Goal: Check status: Check status

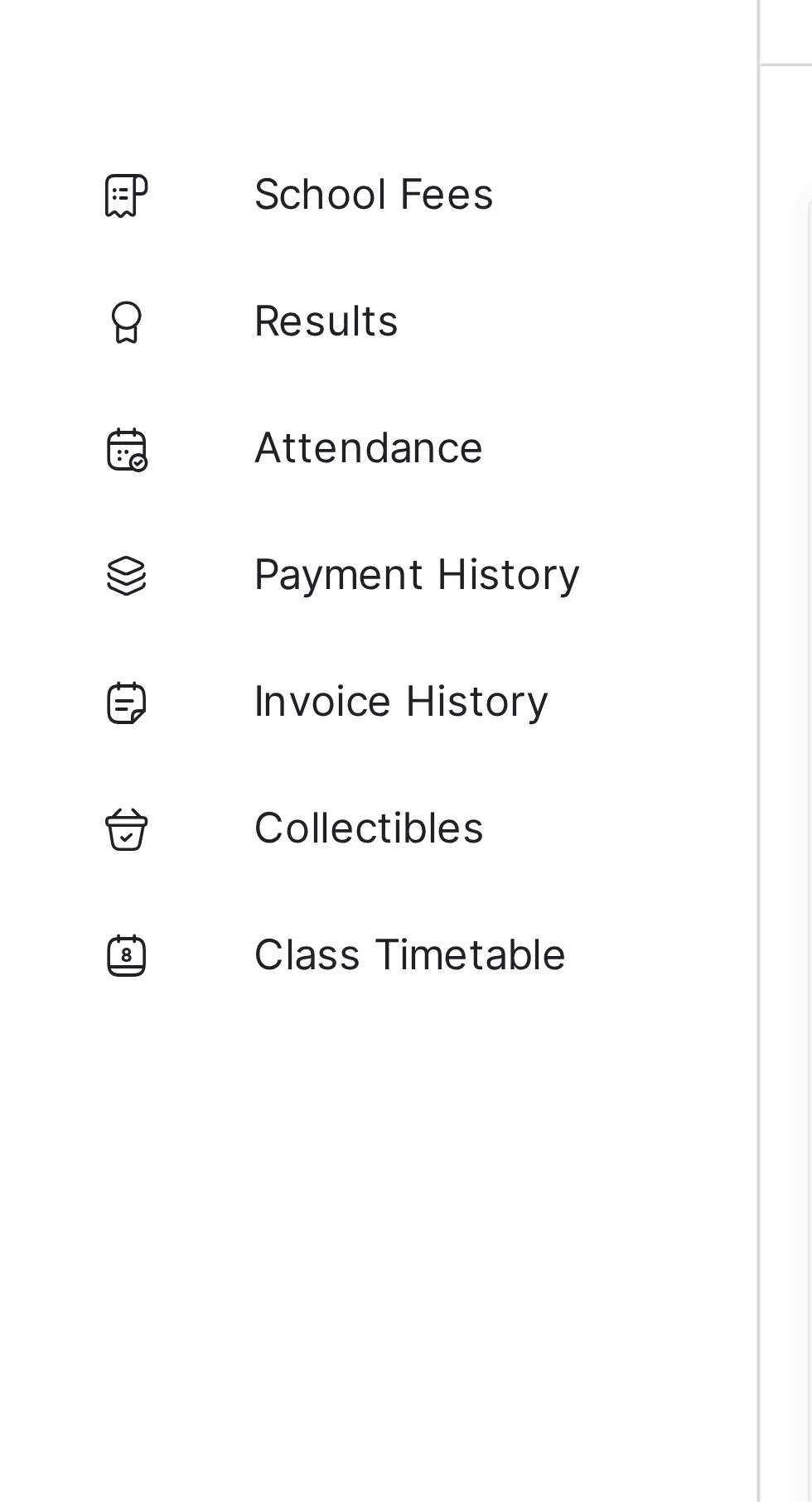
click at [89, 133] on span "Results" at bounding box center [132, 132] width 132 height 13
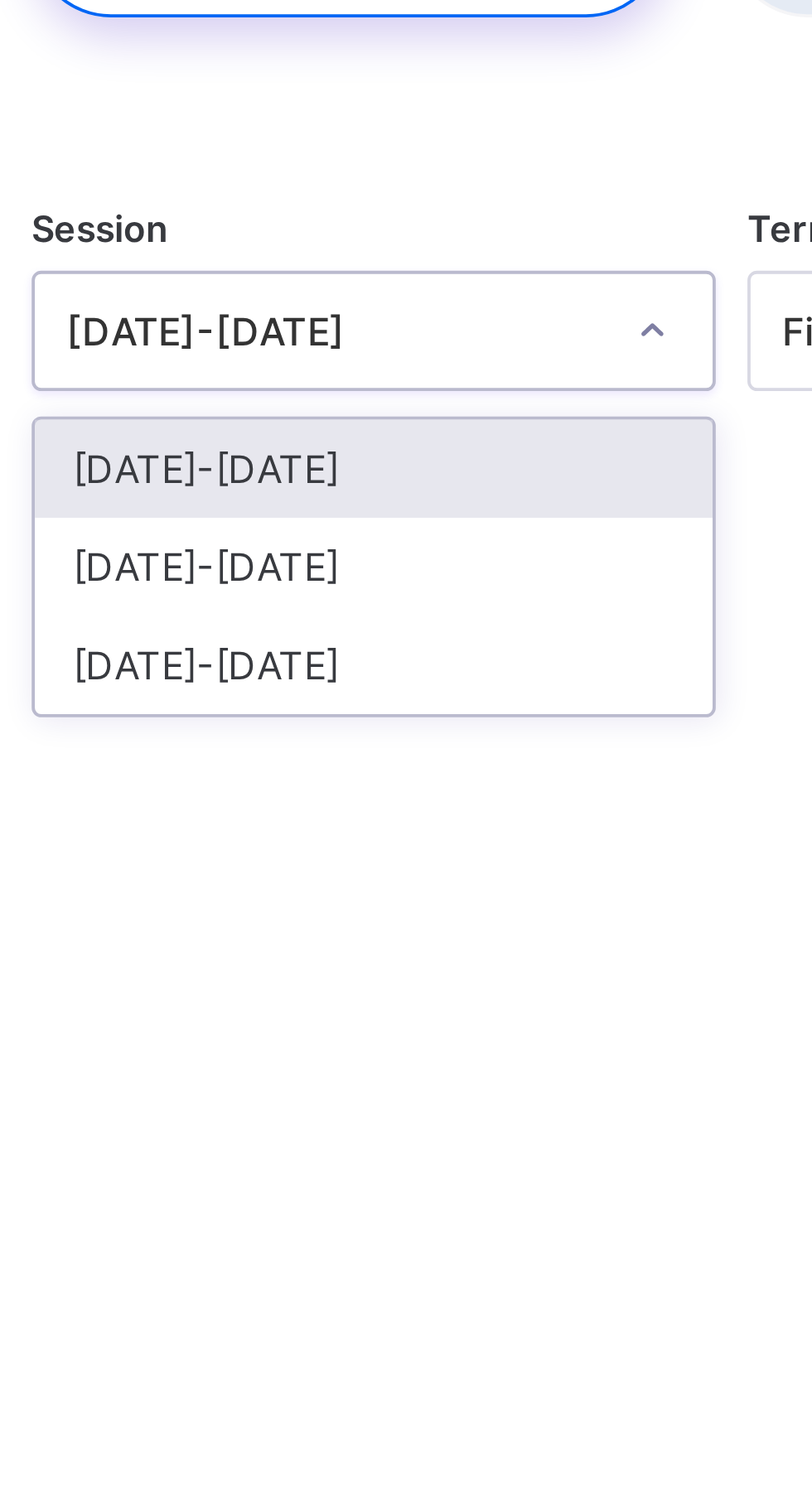
click at [292, 294] on div "[DATE]-[DATE]" at bounding box center [317, 292] width 177 height 26
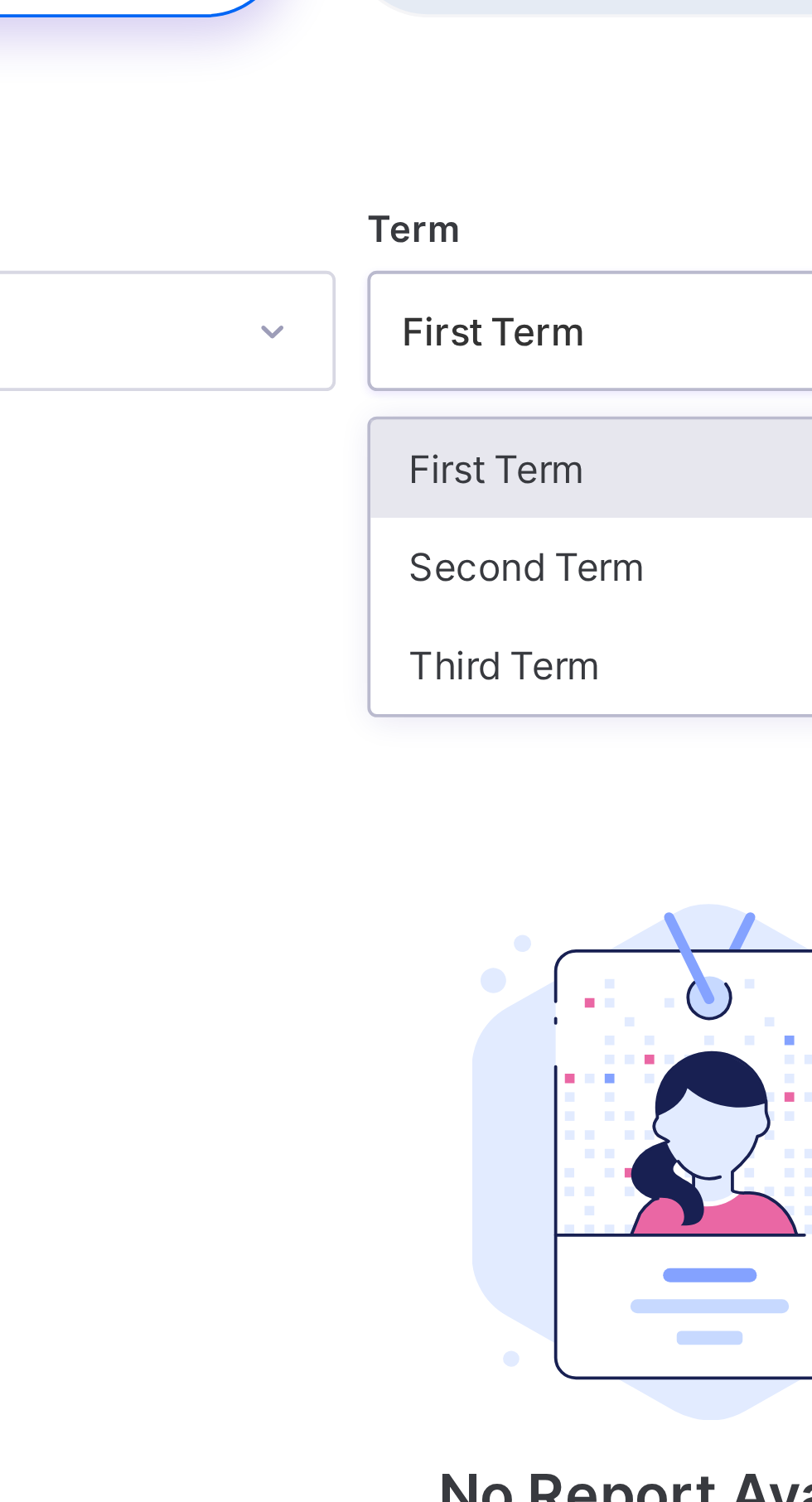
click at [474, 321] on div "Third Term" at bounding box center [505, 318] width 177 height 26
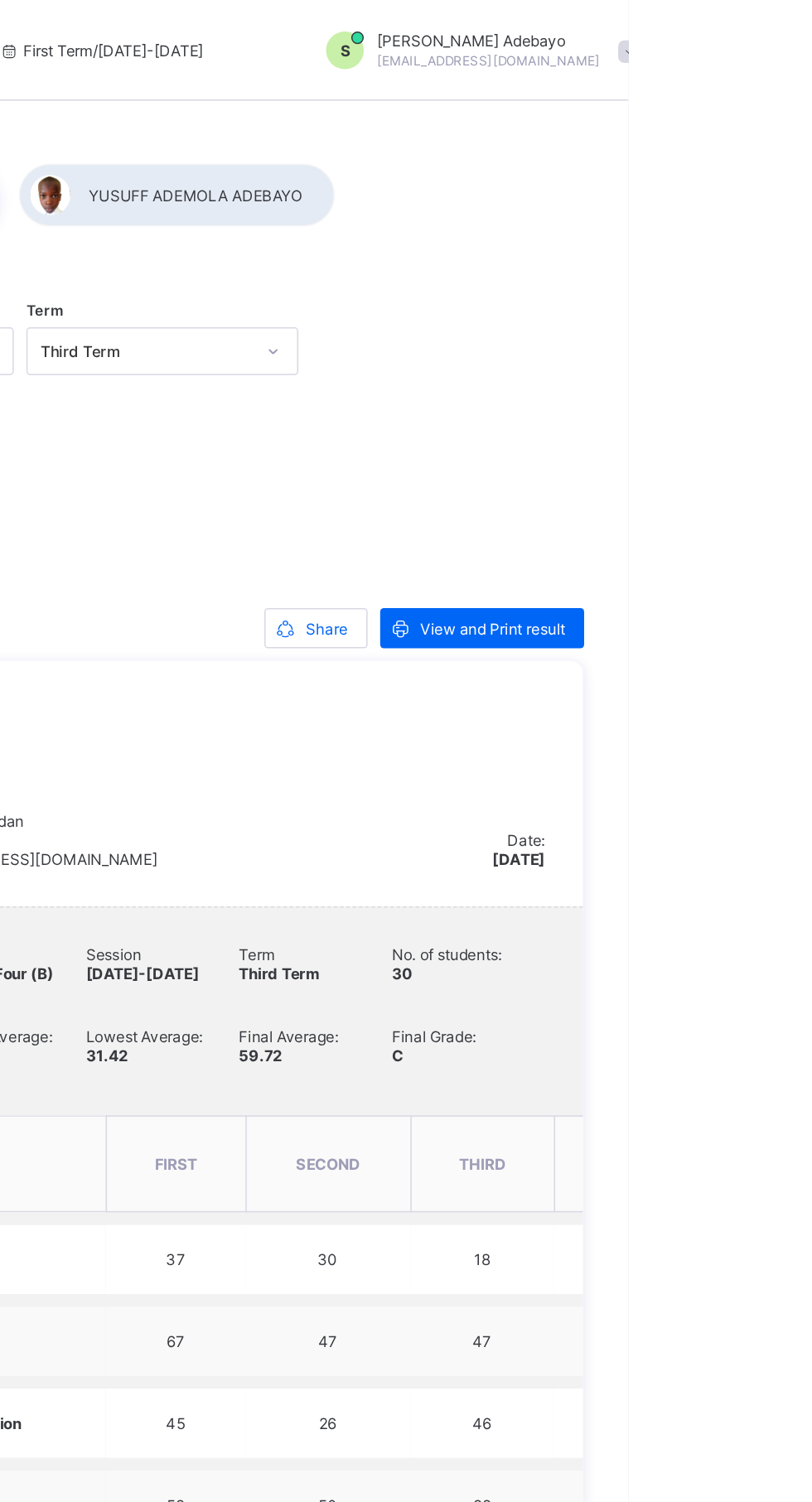
click at [734, 420] on span "View and Print result" at bounding box center [722, 414] width 95 height 12
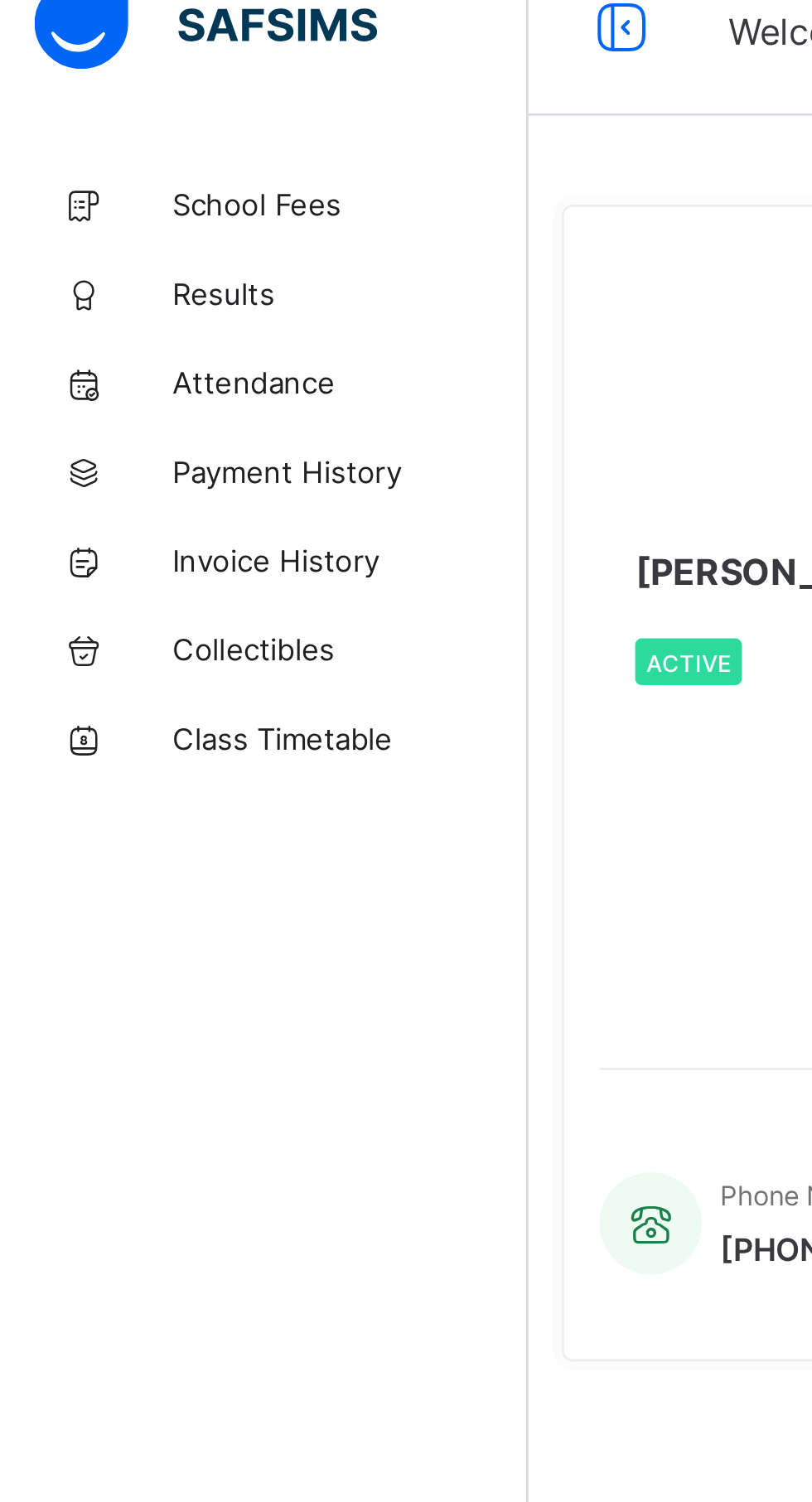
click at [79, 134] on span "Results" at bounding box center [132, 132] width 132 height 13
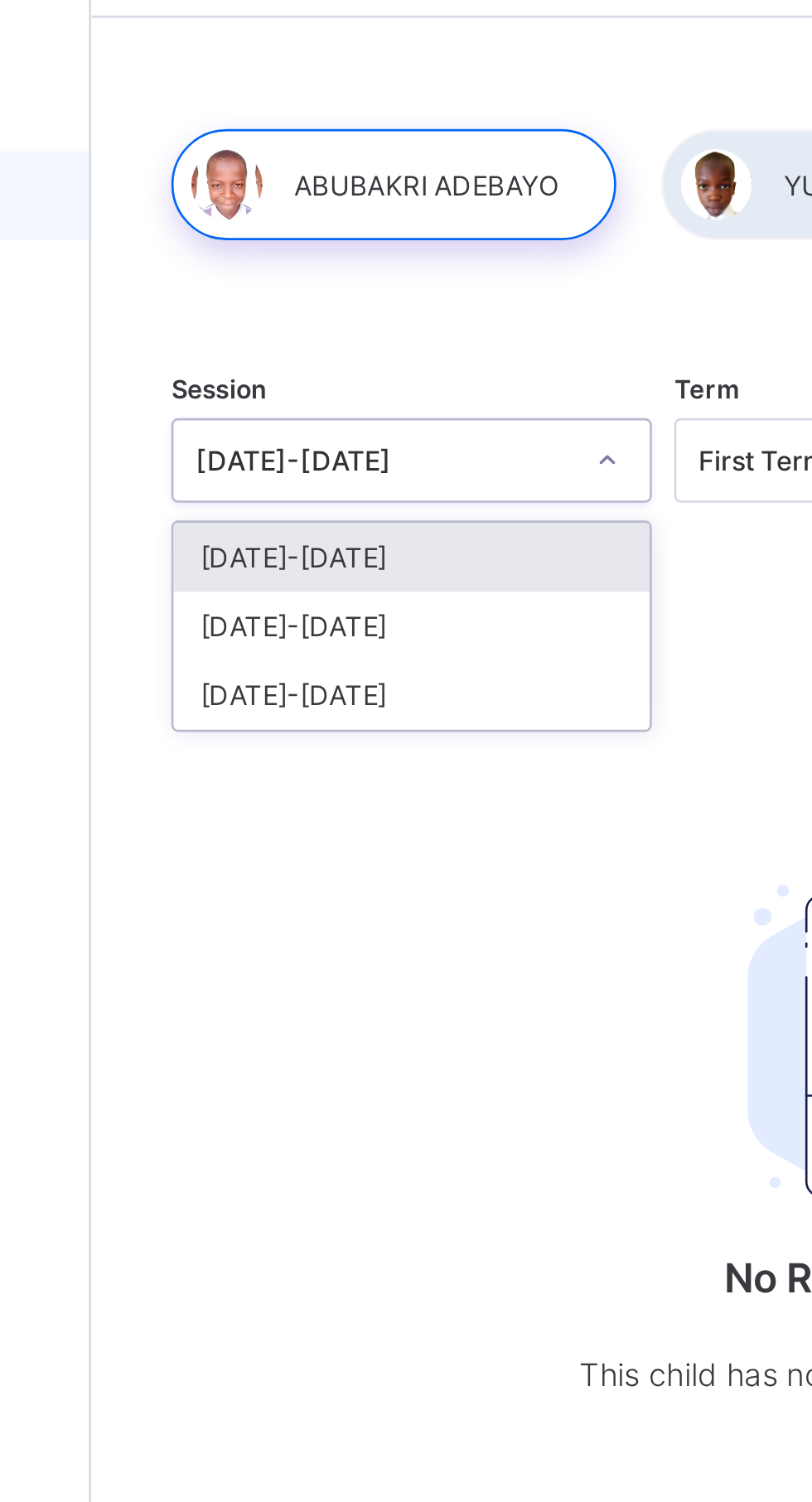
click at [321, 290] on div "[DATE]-[DATE]" at bounding box center [317, 292] width 177 height 26
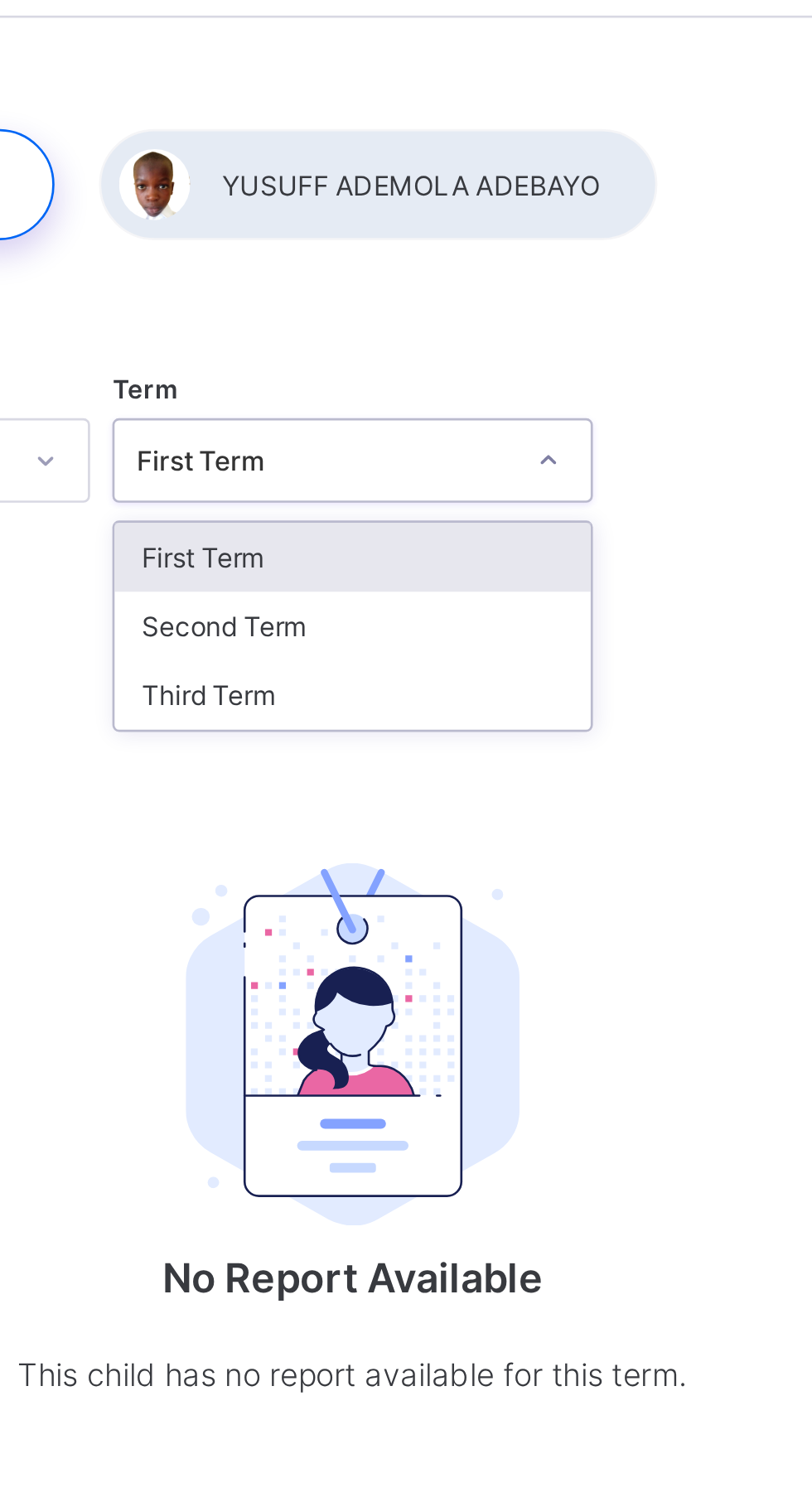
click at [475, 318] on div "Third Term" at bounding box center [505, 318] width 177 height 26
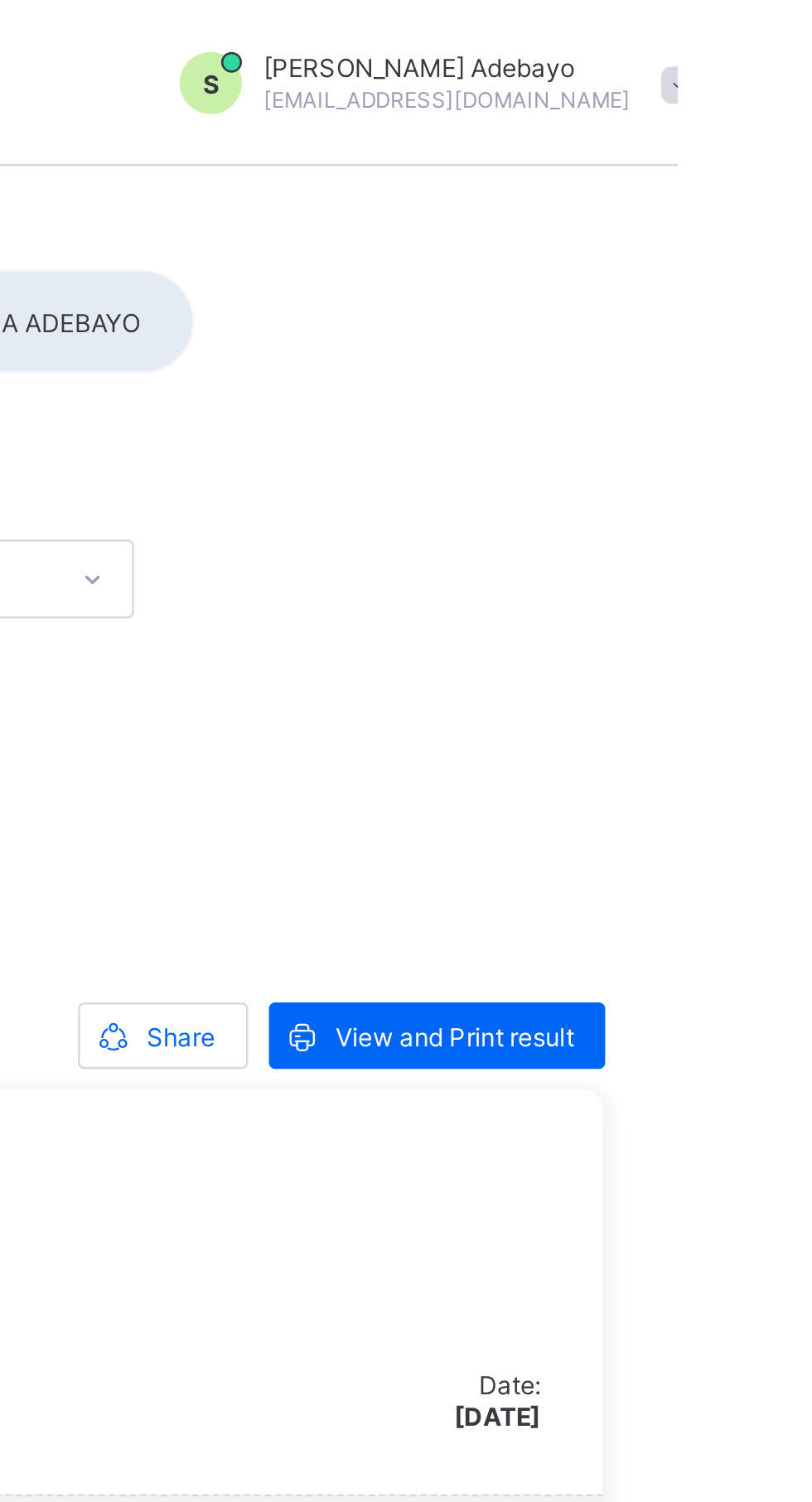
click at [740, 415] on span "View and Print result" at bounding box center [722, 414] width 95 height 12
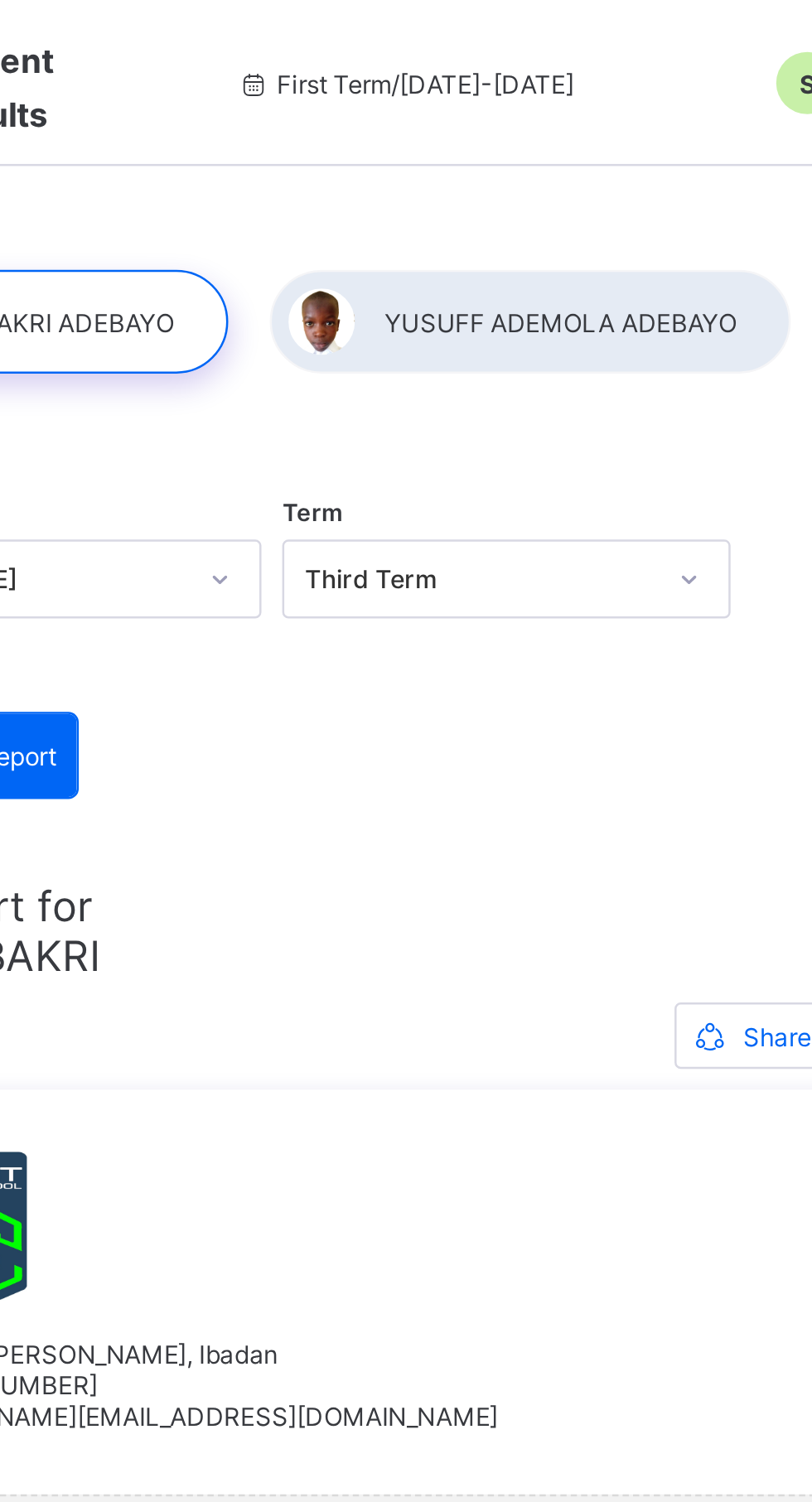
click at [531, 132] on div at bounding box center [514, 128] width 208 height 41
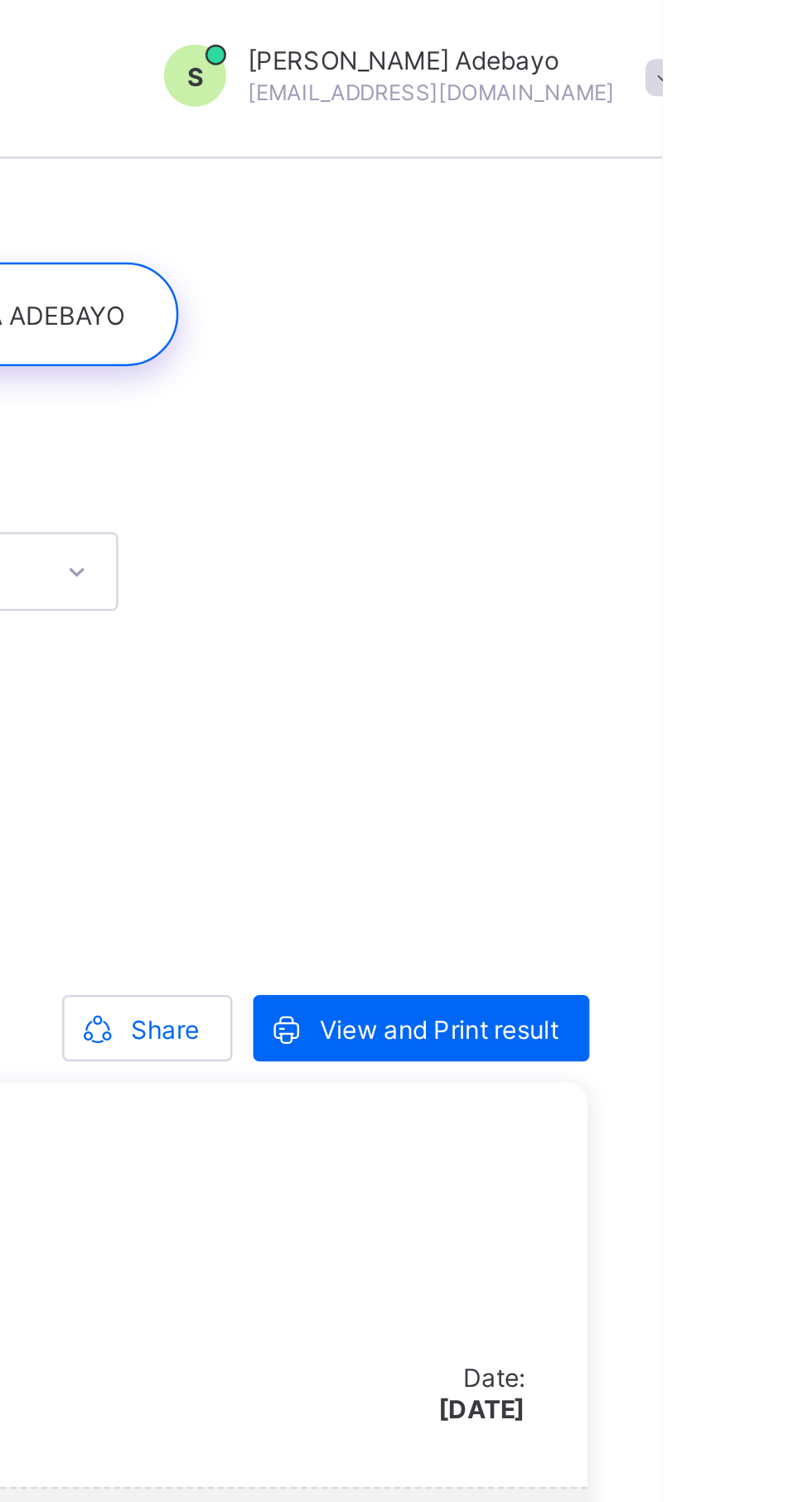
click at [743, 422] on div "View and Print result" at bounding box center [715, 413] width 134 height 26
